Goal: Register for event/course: Register for event/course

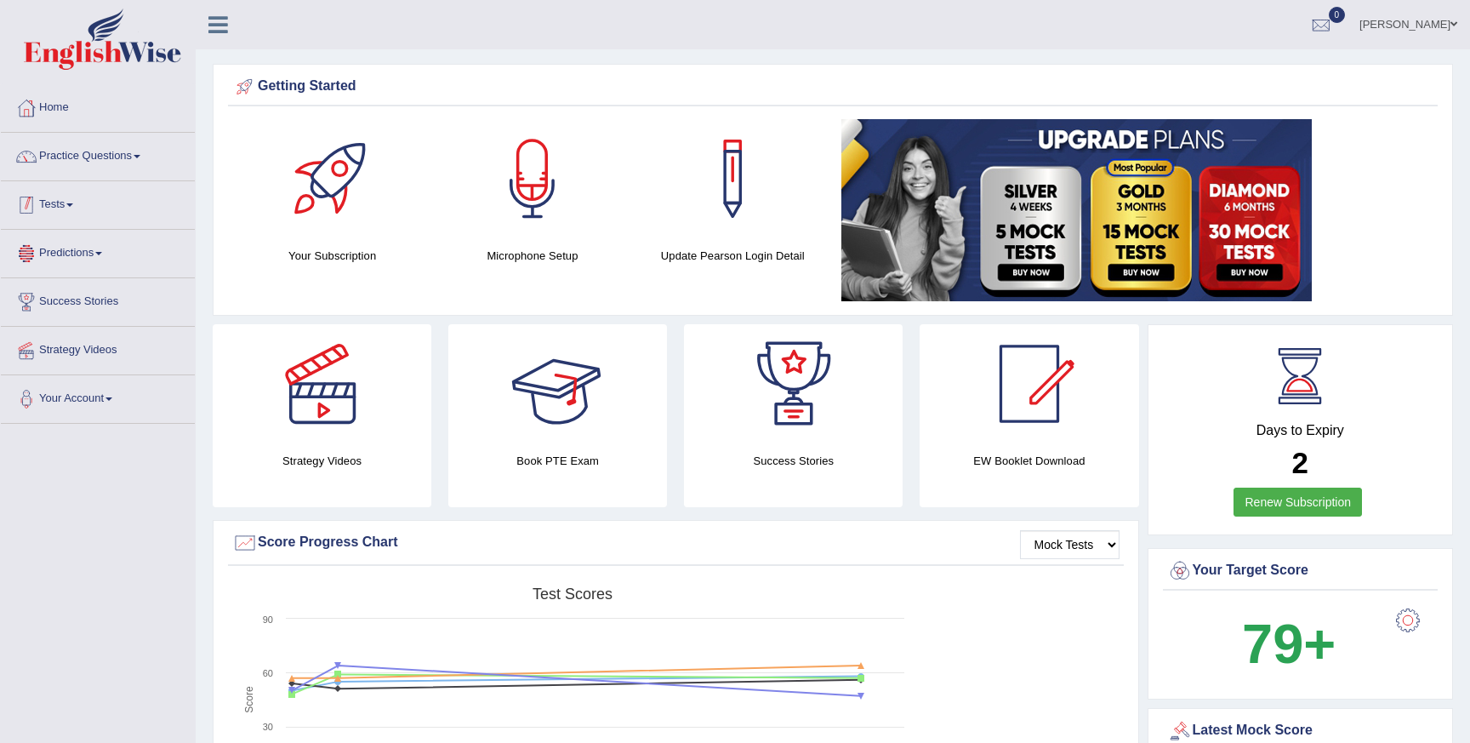
click at [82, 200] on link "Tests" at bounding box center [98, 202] width 194 height 43
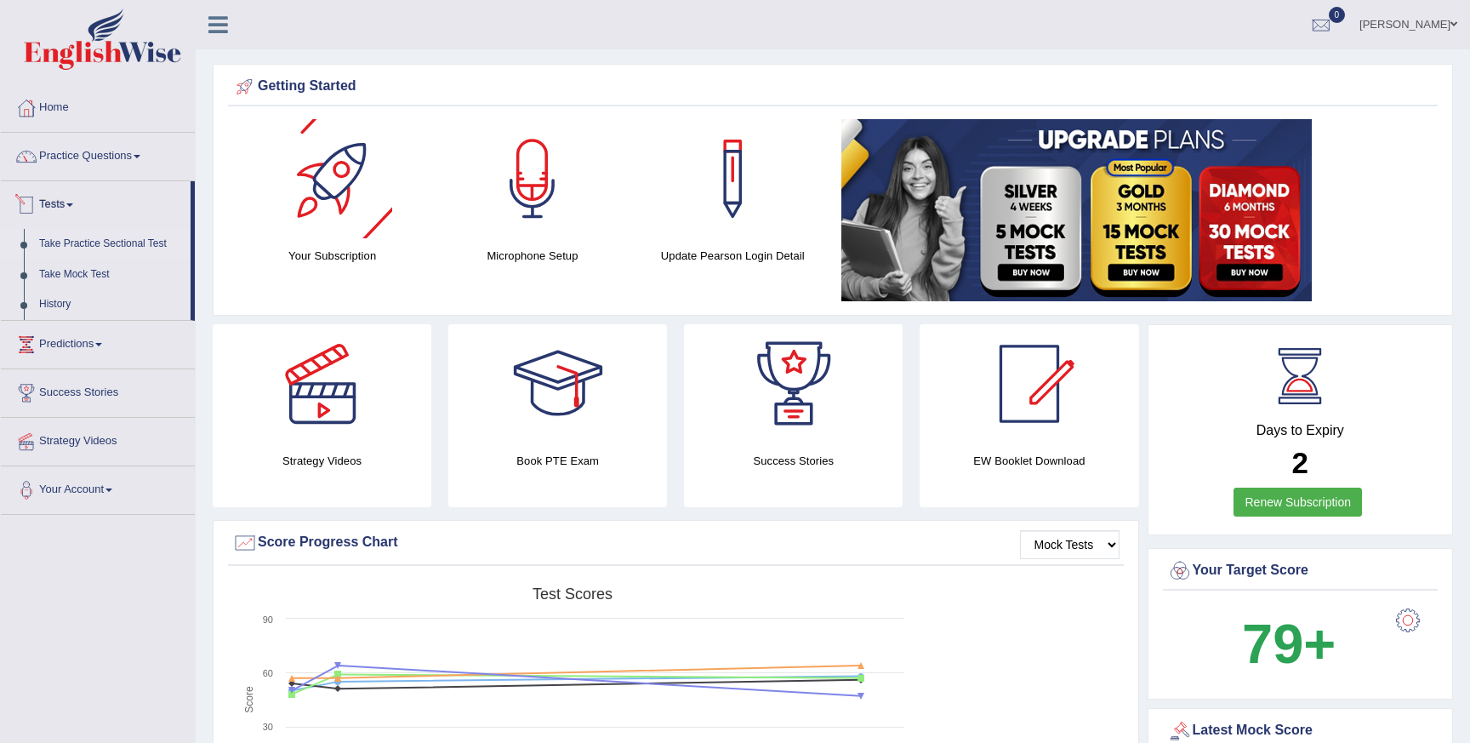
click at [108, 246] on link "Take Practice Sectional Test" at bounding box center [110, 244] width 159 height 31
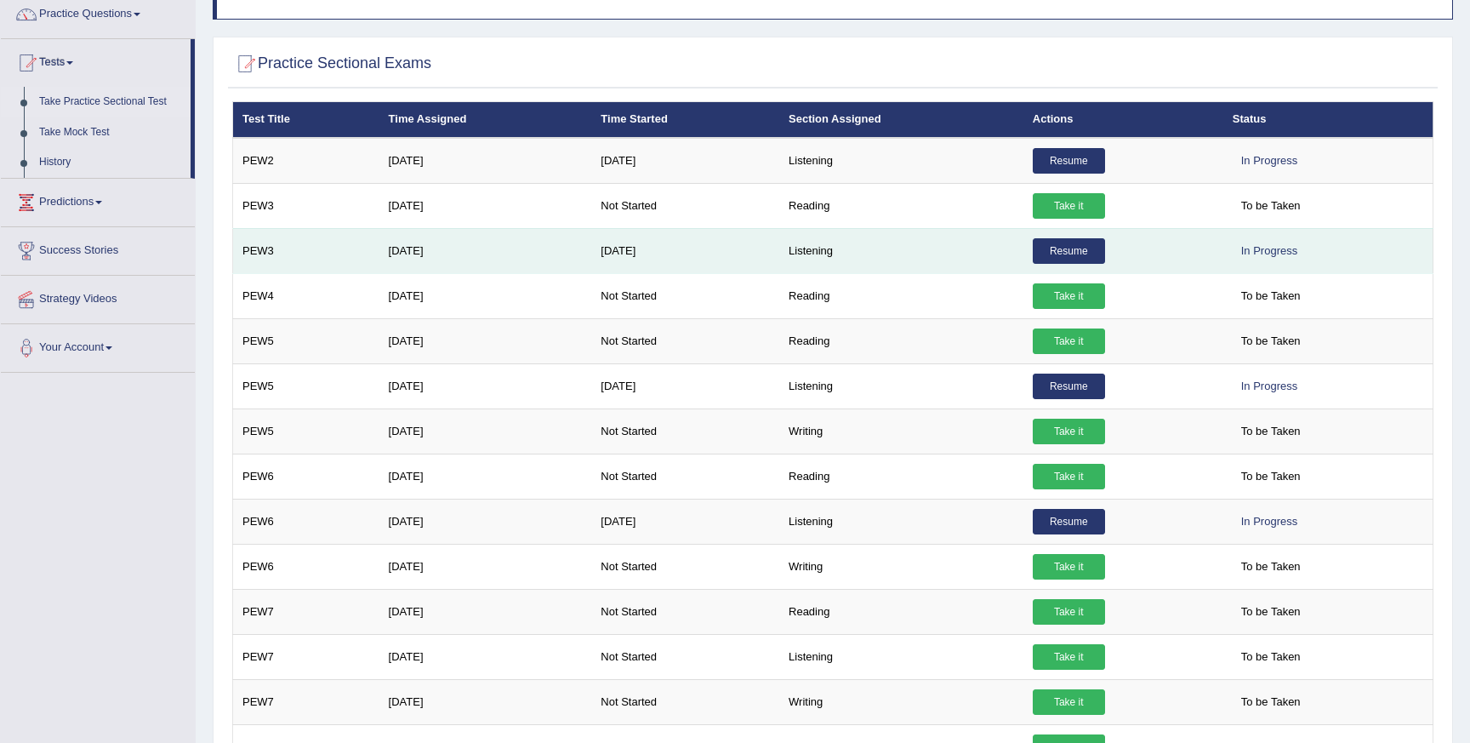
scroll to position [151, 0]
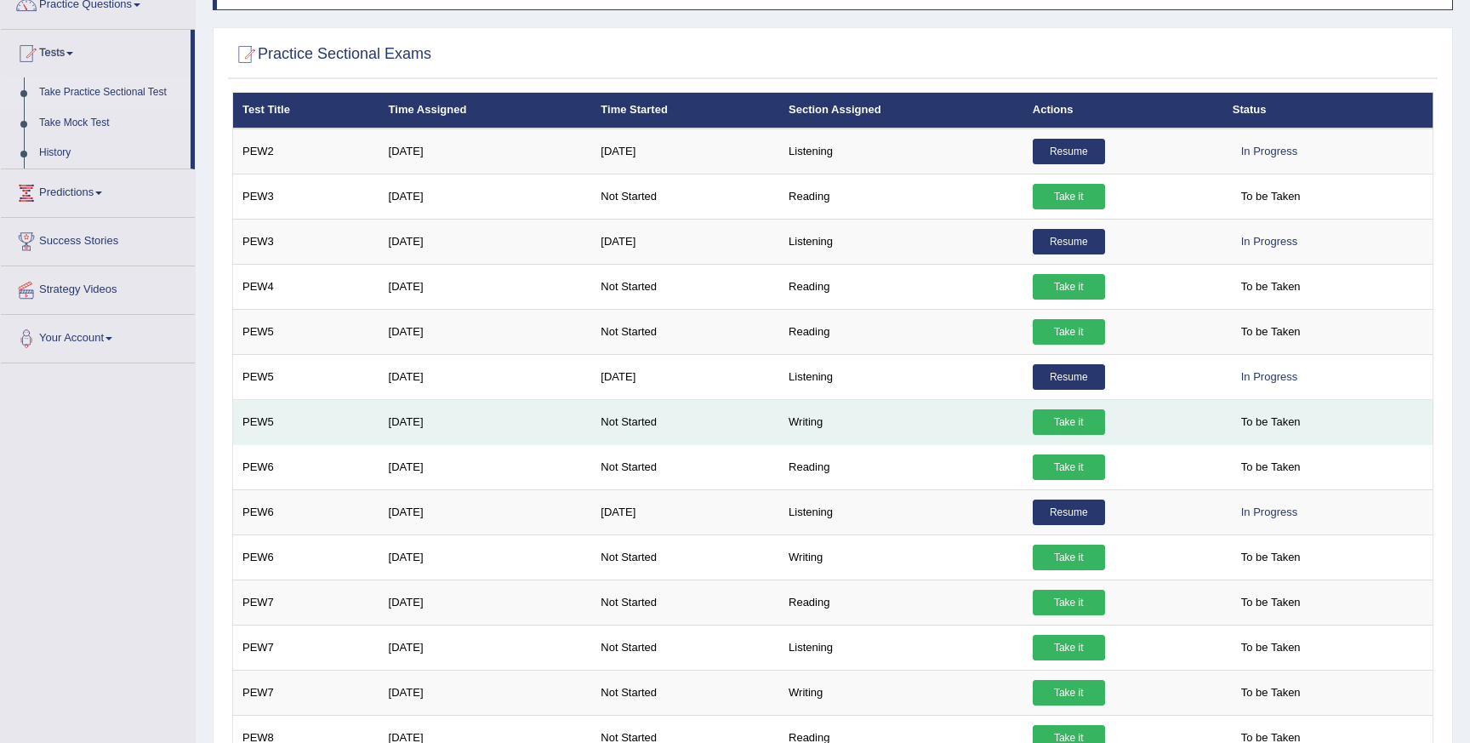
click at [1074, 421] on link "Take it" at bounding box center [1069, 422] width 72 height 26
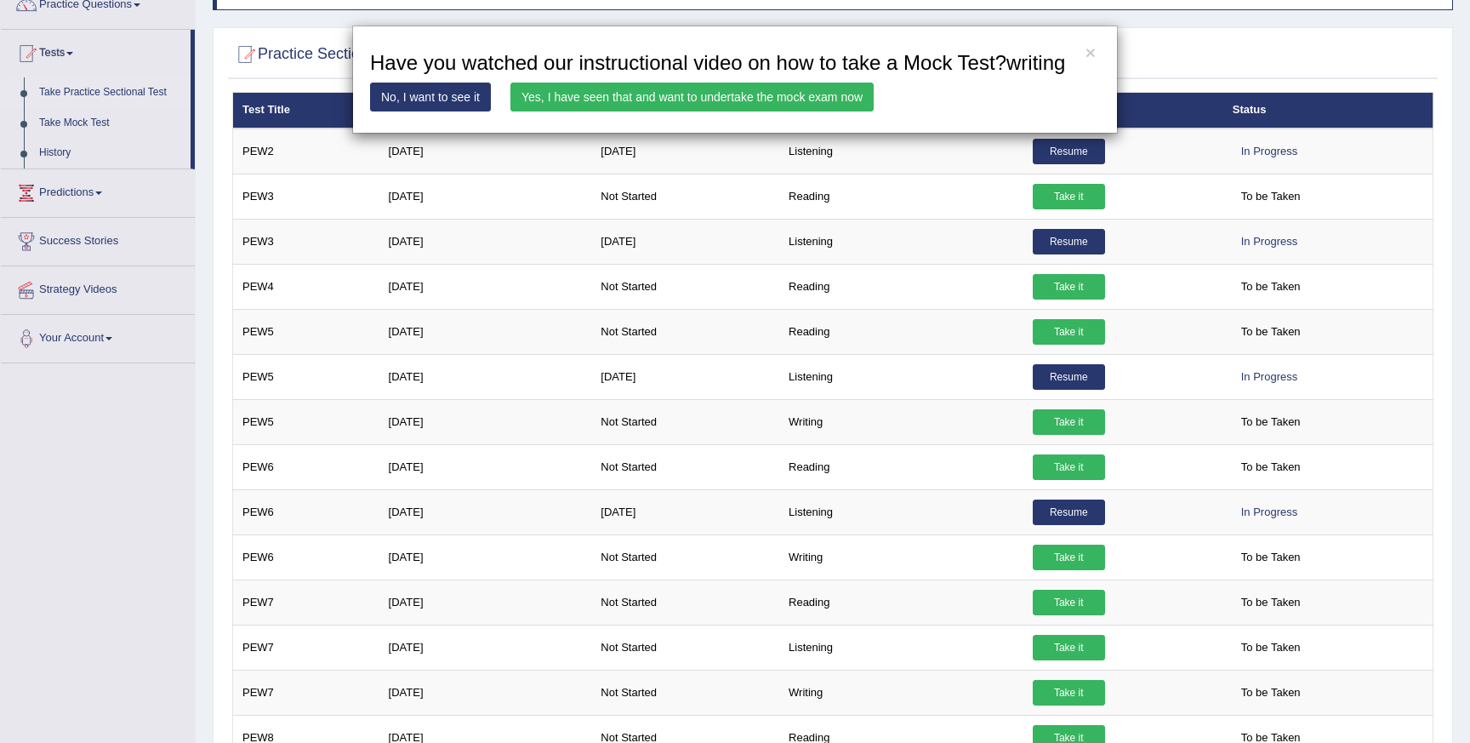
click at [698, 103] on div "× Have you watched our instructional video on how to take a Mock Test?writing N…" at bounding box center [735, 80] width 766 height 108
click at [698, 111] on link "Yes, I have seen that and want to undertake the mock exam now" at bounding box center [691, 97] width 363 height 29
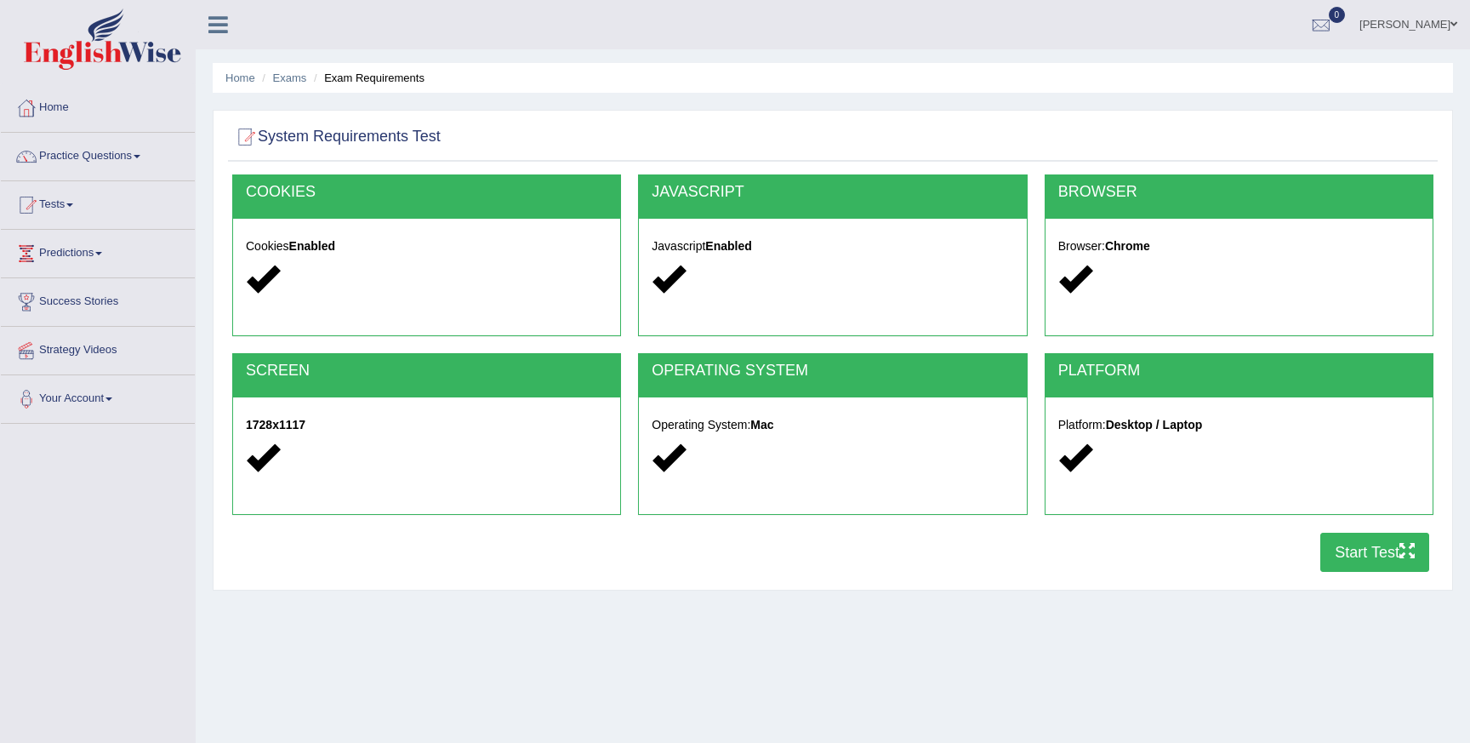
click at [1338, 565] on button "Start Test" at bounding box center [1374, 552] width 109 height 39
